Goal: Information Seeking & Learning: Learn about a topic

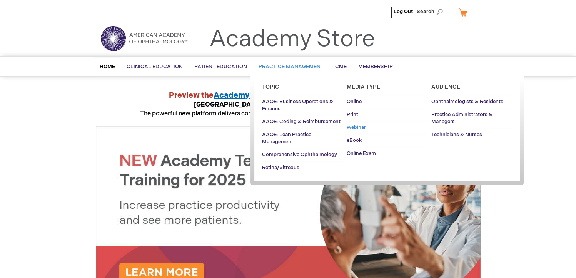
click at [358, 127] on span "Webinar" at bounding box center [355, 127] width 19 height 6
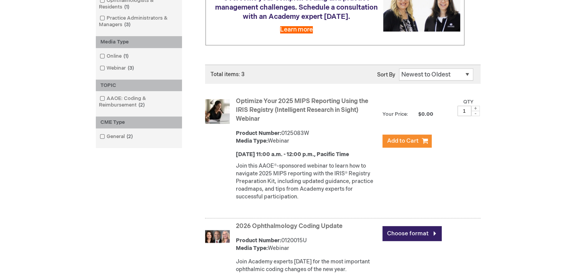
scroll to position [154, 0]
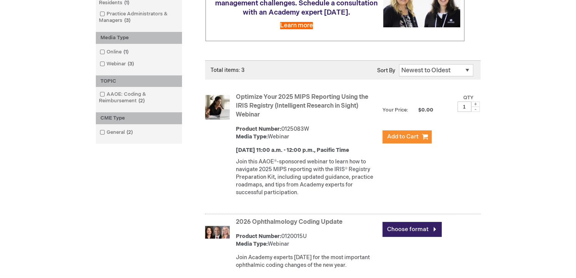
click at [255, 104] on link "Optimize Your 2025 MIPS Reporting Using the IRIS Registry (Intelligent Research…" at bounding box center [302, 105] width 132 height 25
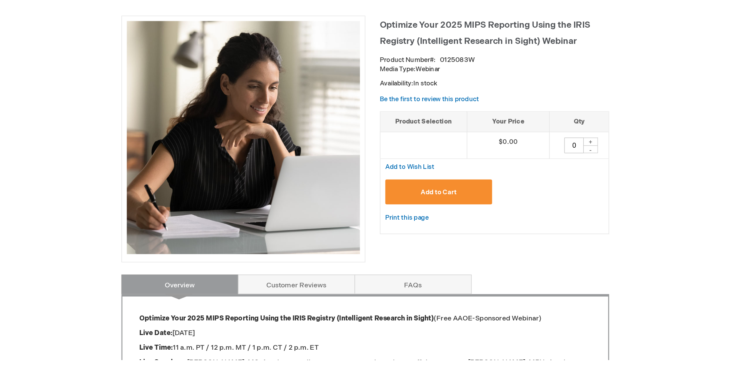
scroll to position [154, 0]
